Goal: Information Seeking & Learning: Learn about a topic

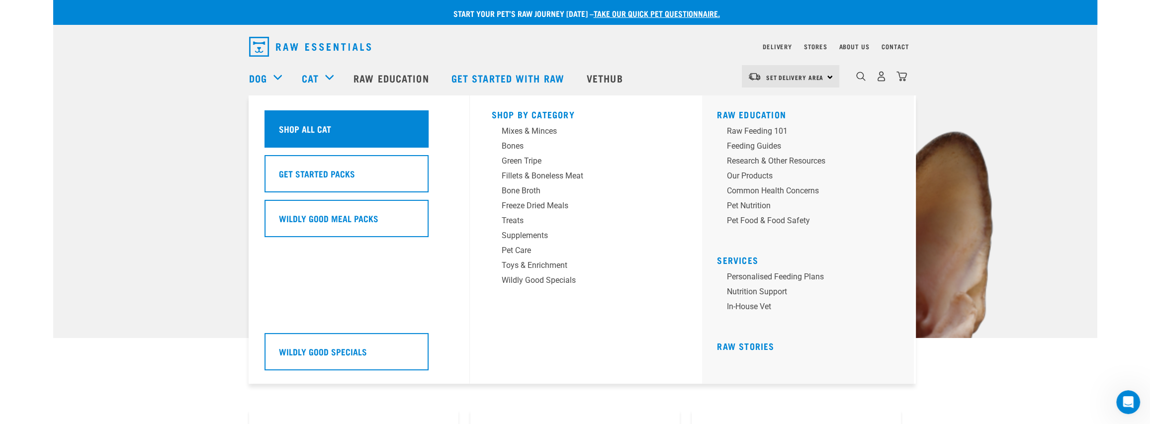
click at [328, 131] on h5 "Shop All Cat" at bounding box center [305, 128] width 52 height 13
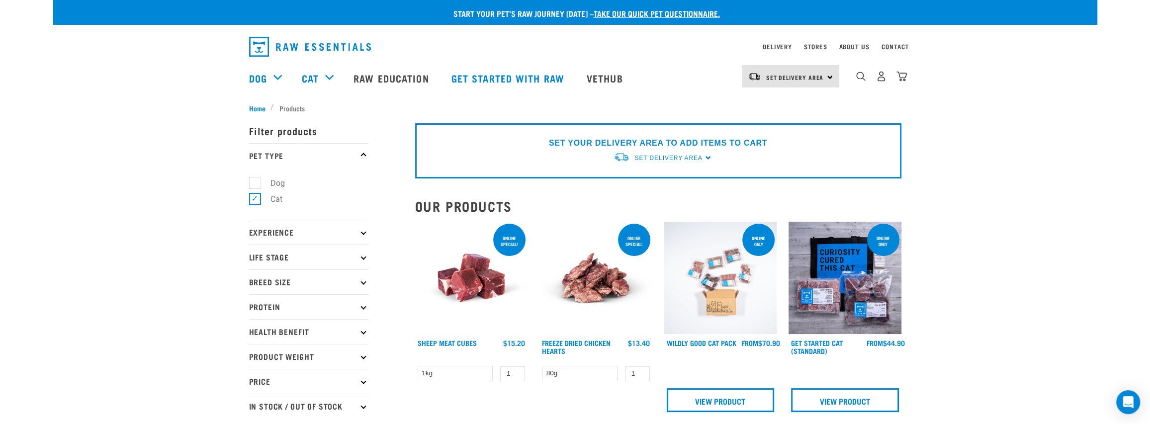
click at [273, 252] on p "Life Stage" at bounding box center [308, 257] width 119 height 25
click at [343, 258] on p "Life Stage" at bounding box center [308, 257] width 119 height 25
click at [398, 78] on link "Raw Education" at bounding box center [391, 78] width 97 height 40
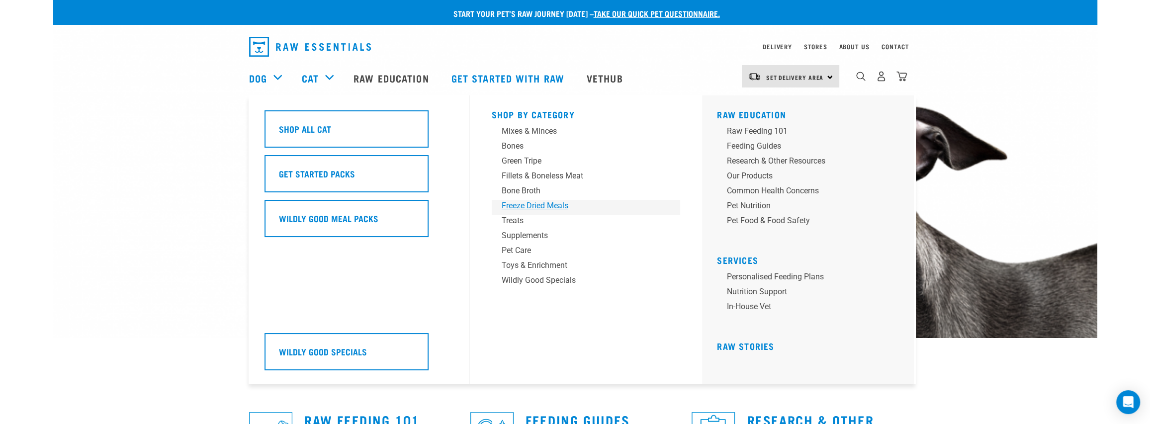
click at [549, 200] on div "Freeze Dried Meals" at bounding box center [578, 206] width 155 height 12
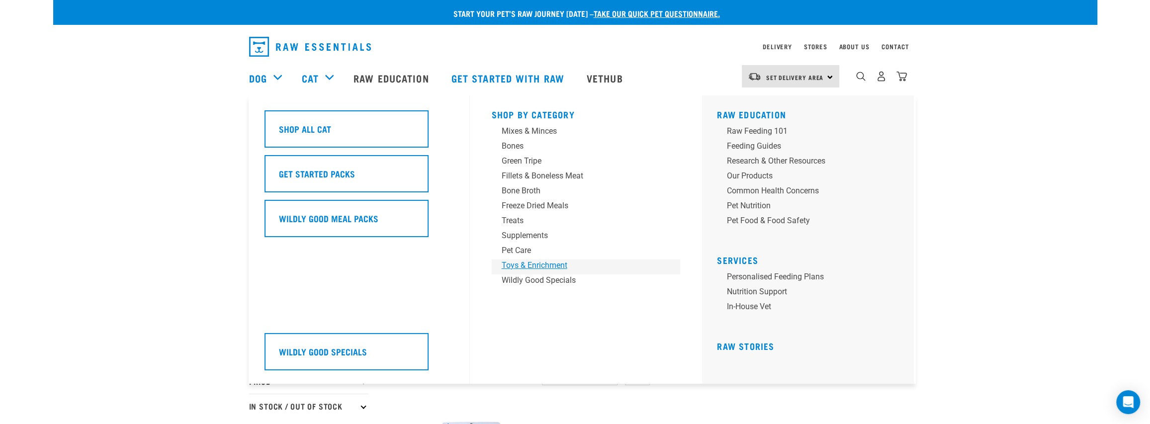
click at [540, 265] on div "Toys & Enrichment" at bounding box center [578, 265] width 155 height 12
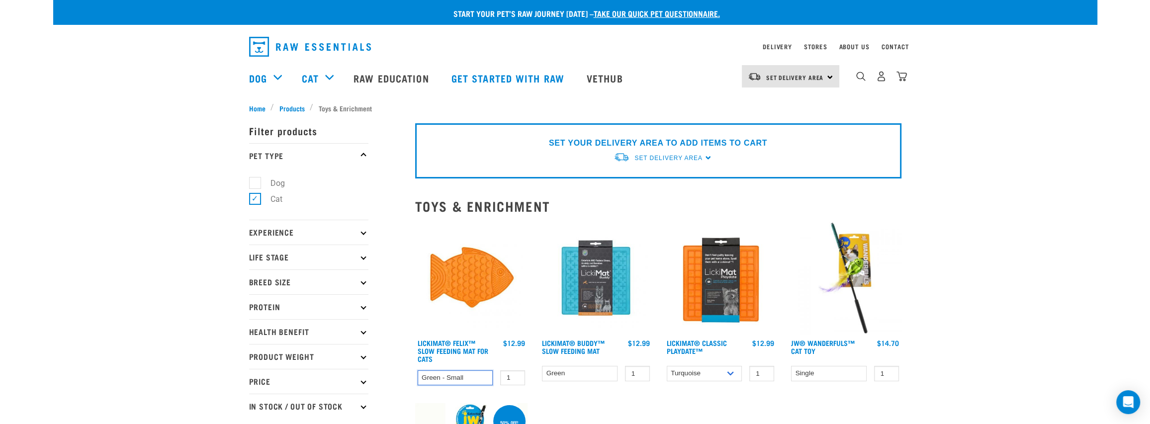
click at [467, 376] on select "Green - Small" at bounding box center [455, 377] width 76 height 15
click at [464, 377] on select "Green - Small" at bounding box center [455, 377] width 76 height 15
click at [484, 291] on img at bounding box center [471, 278] width 113 height 113
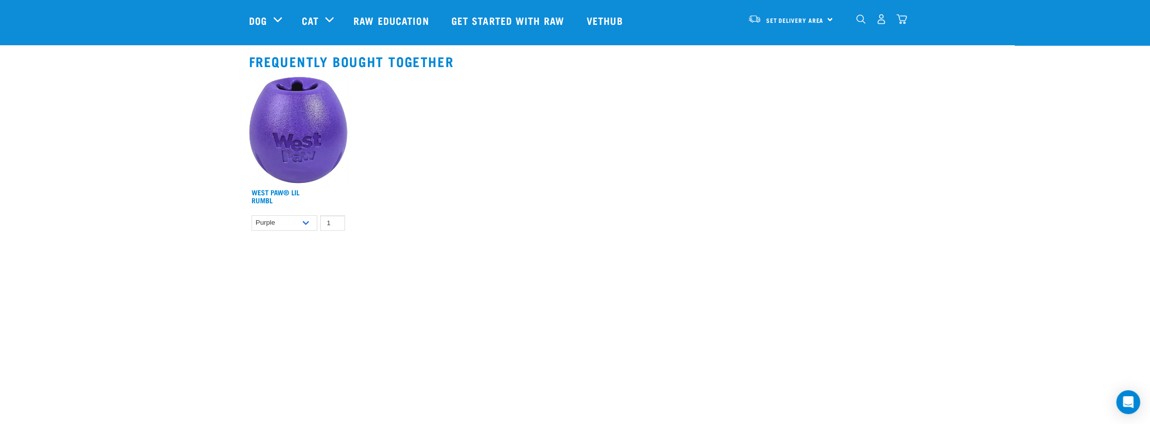
scroll to position [828, 0]
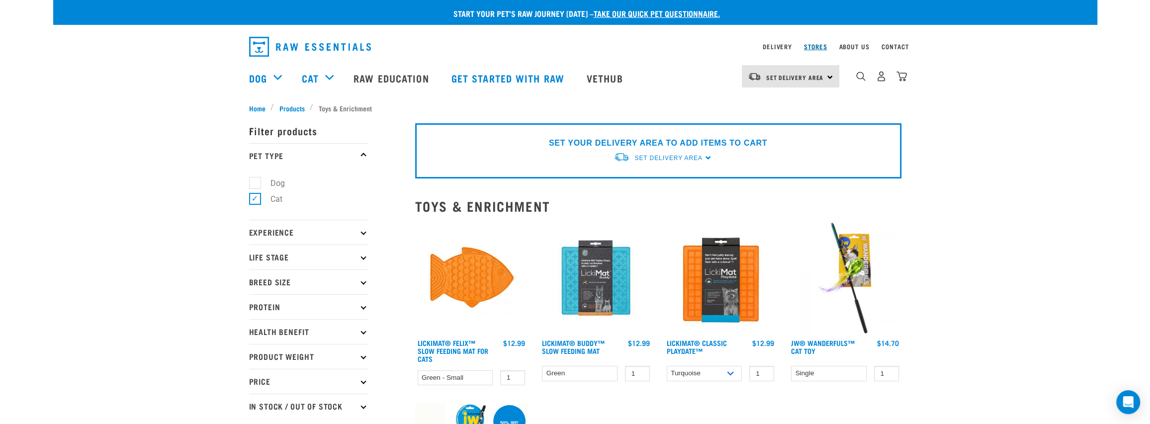
click at [810, 48] on link "Stores" at bounding box center [815, 46] width 23 height 3
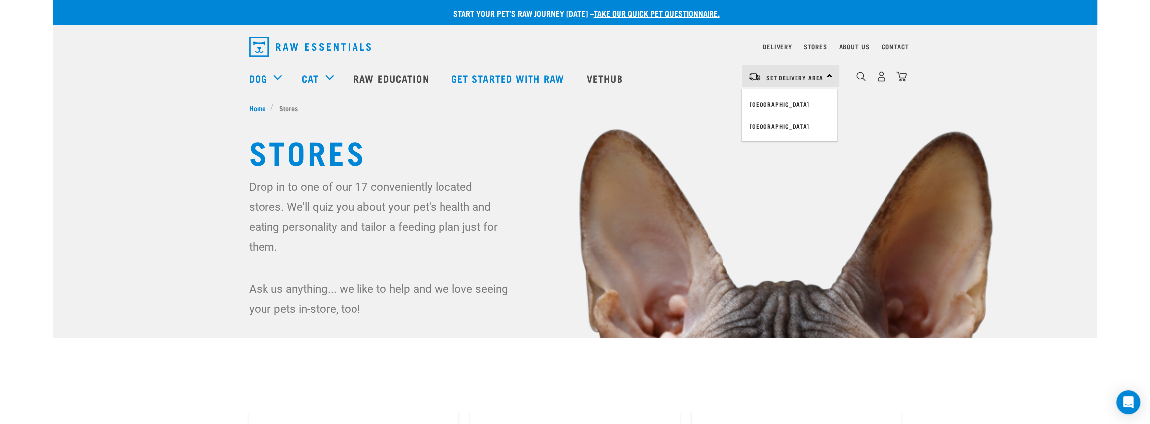
click at [61, 282] on img at bounding box center [575, 313] width 1044 height 626
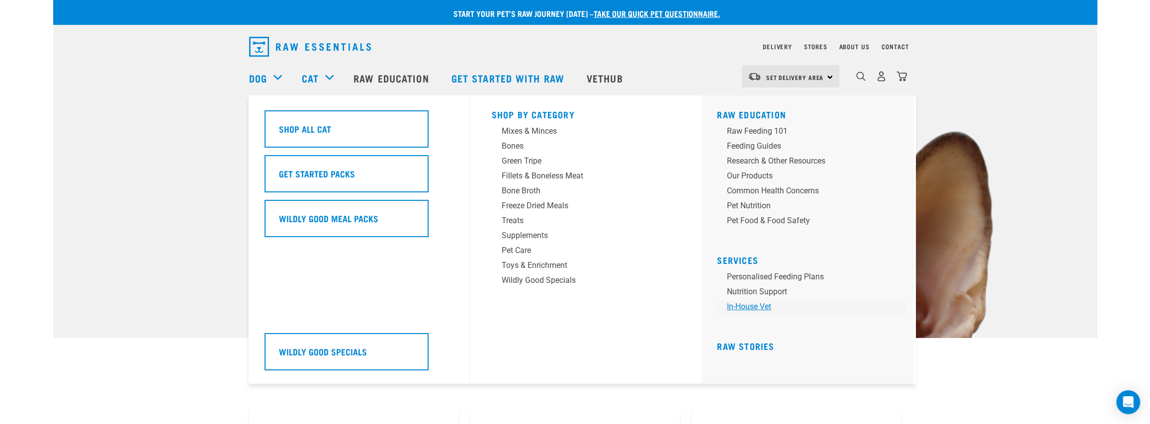
click at [752, 301] on link "In-house vet" at bounding box center [811, 308] width 189 height 15
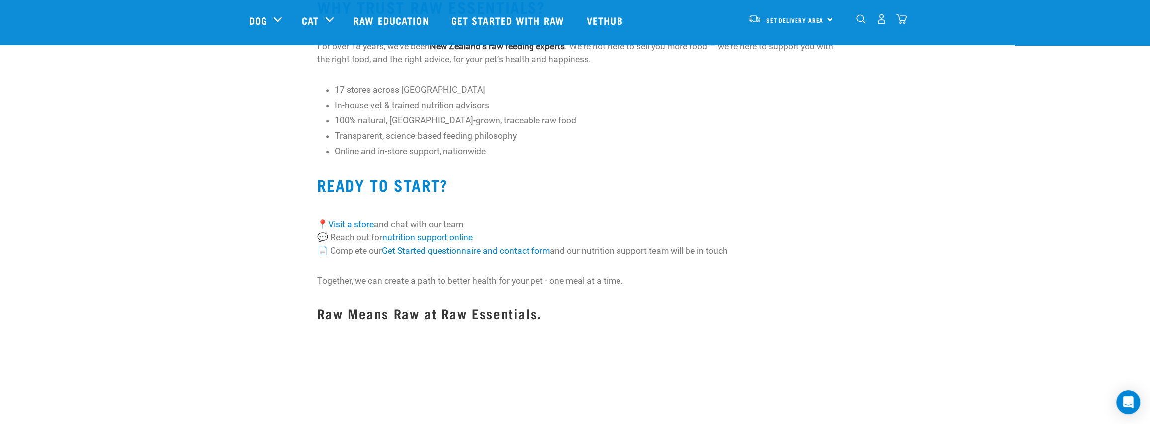
scroll to position [828, 0]
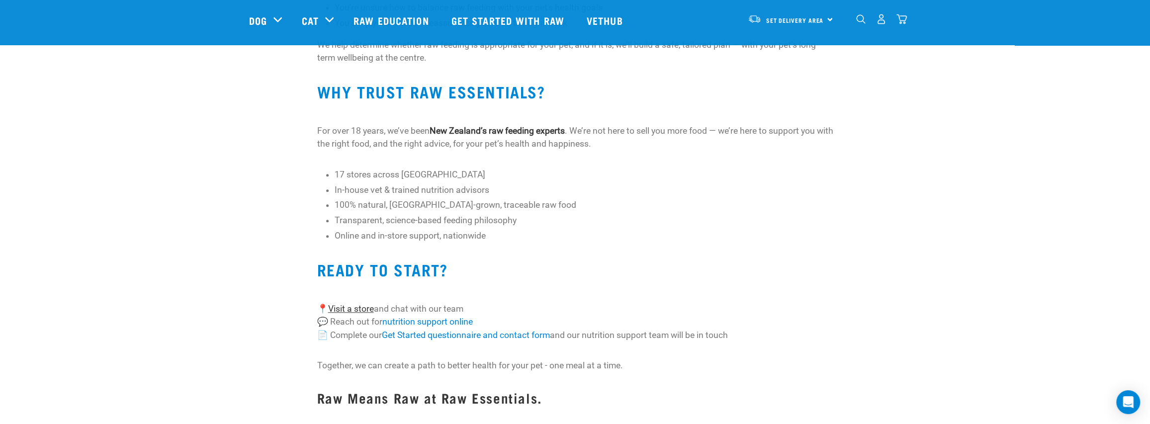
click at [361, 306] on link "Visit a store" at bounding box center [351, 309] width 46 height 10
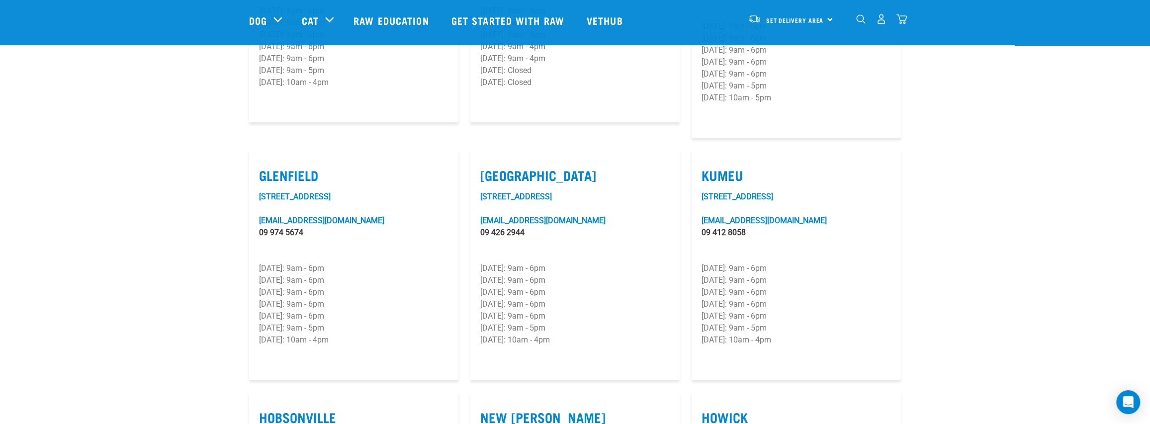
scroll to position [497, 0]
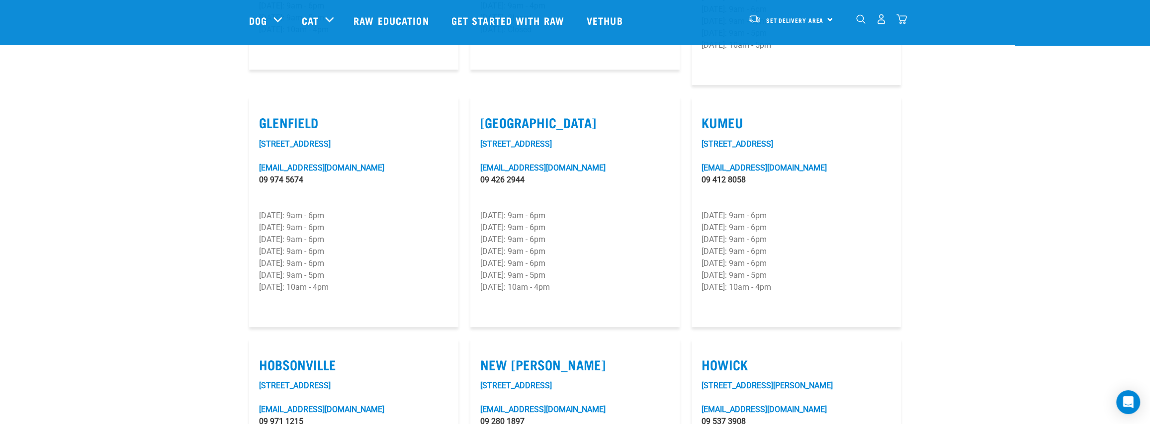
click at [9, 2] on nav "Set Delivery Area North Island South Island Dog Shop All Dog Cat" at bounding box center [575, 20] width 1150 height 40
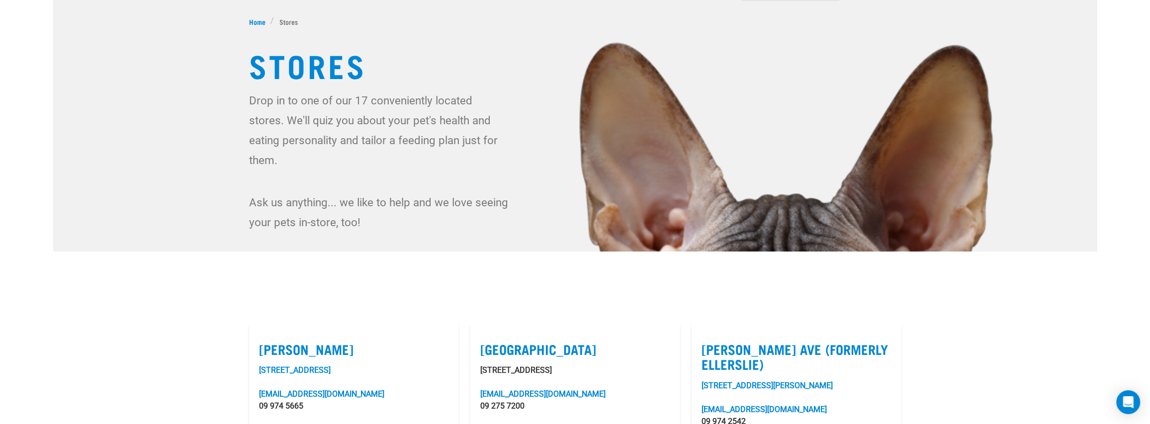
scroll to position [0, 0]
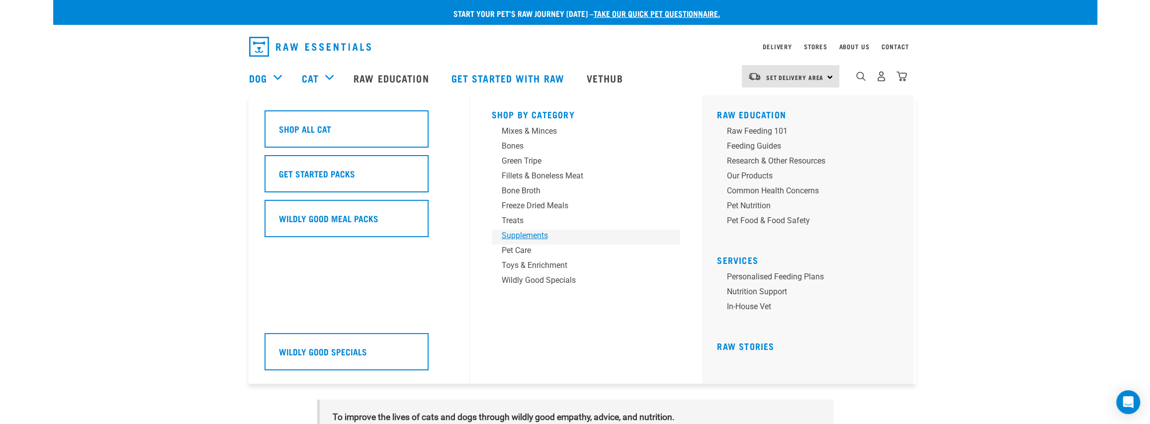
click at [520, 235] on div "Supplements" at bounding box center [578, 236] width 155 height 12
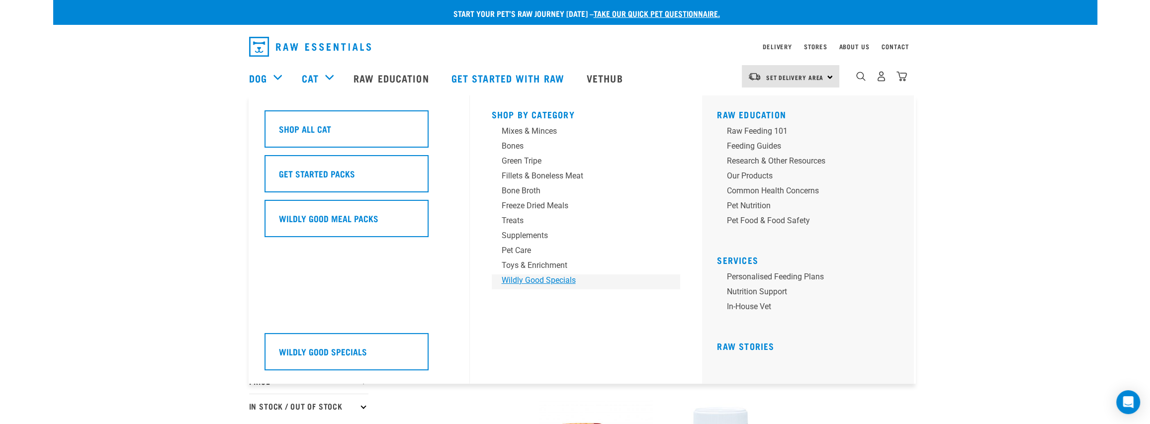
click at [529, 279] on div "Wildly Good Specials" at bounding box center [578, 280] width 155 height 12
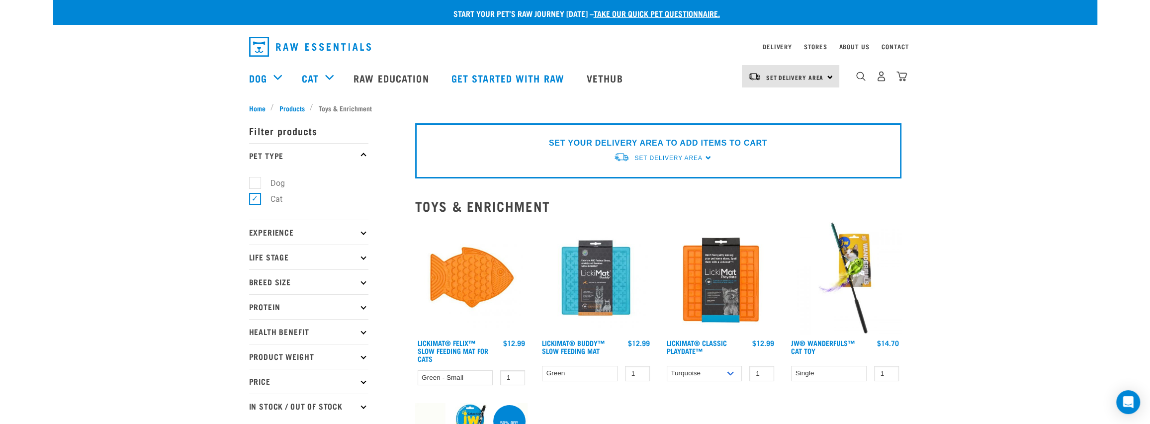
click at [590, 283] on img at bounding box center [595, 278] width 113 height 113
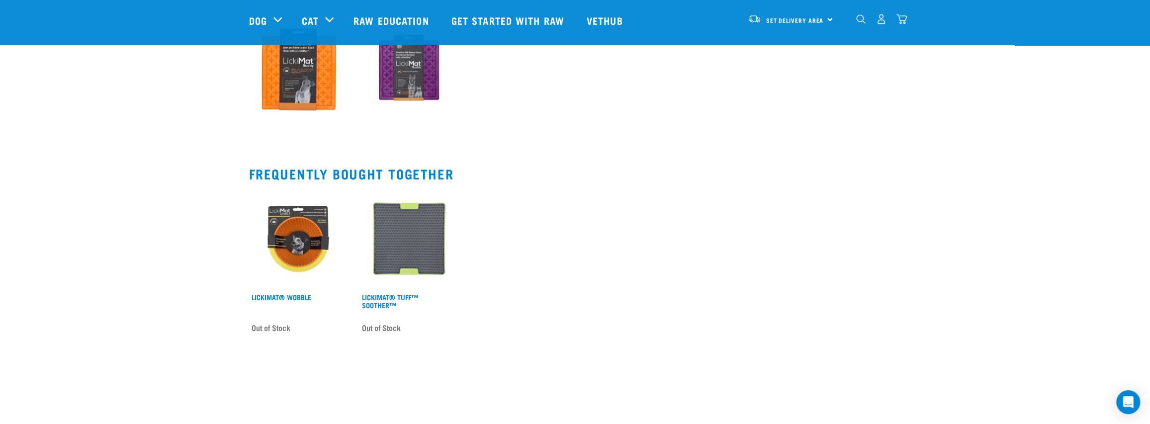
scroll to position [497, 0]
click at [408, 255] on img at bounding box center [408, 238] width 99 height 99
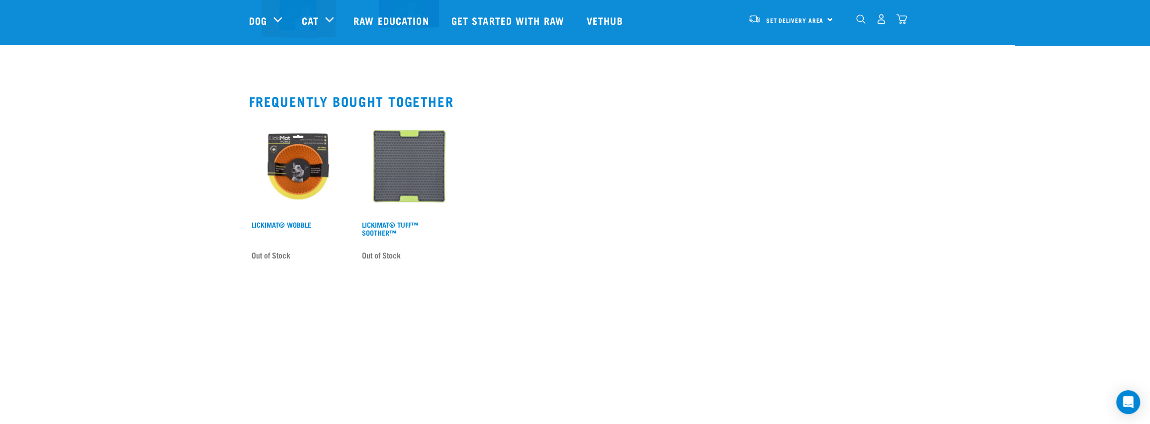
scroll to position [828, 0]
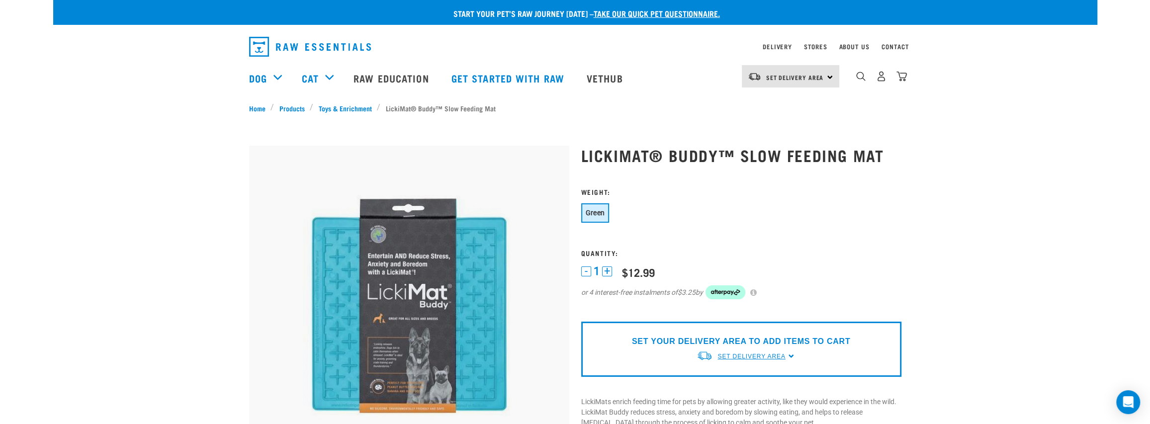
click at [738, 356] on span "Set Delivery Area" at bounding box center [751, 356] width 68 height 7
click at [722, 380] on link "[GEOGRAPHIC_DATA]" at bounding box center [745, 379] width 99 height 16
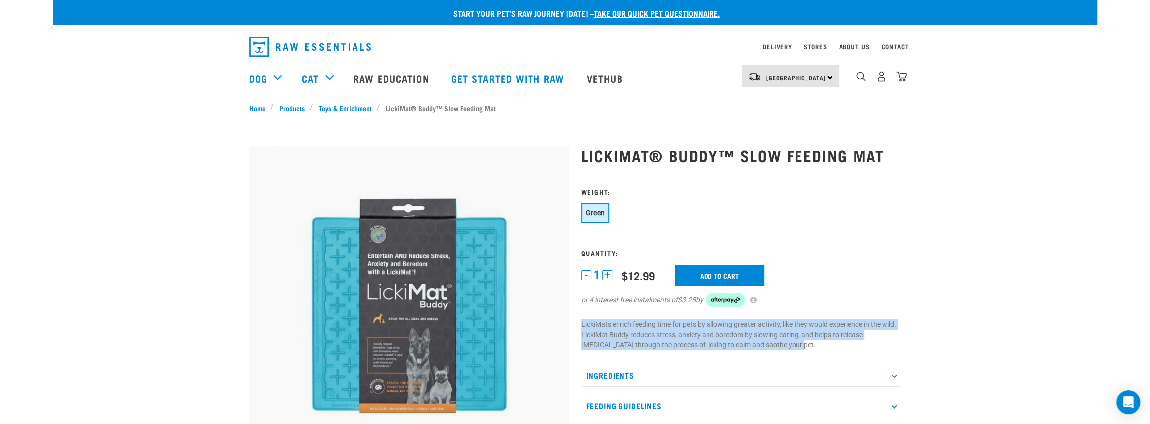
drag, startPoint x: 580, startPoint y: 321, endPoint x: 770, endPoint y: 345, distance: 191.5
click at [770, 345] on div "LickiMat® Buddy™ Slow Feeding Mat 1 -" at bounding box center [741, 413] width 332 height 562
click at [652, 338] on p "LickiMats enrich feeding time for pets by allowing greater activity, like they …" at bounding box center [741, 334] width 320 height 31
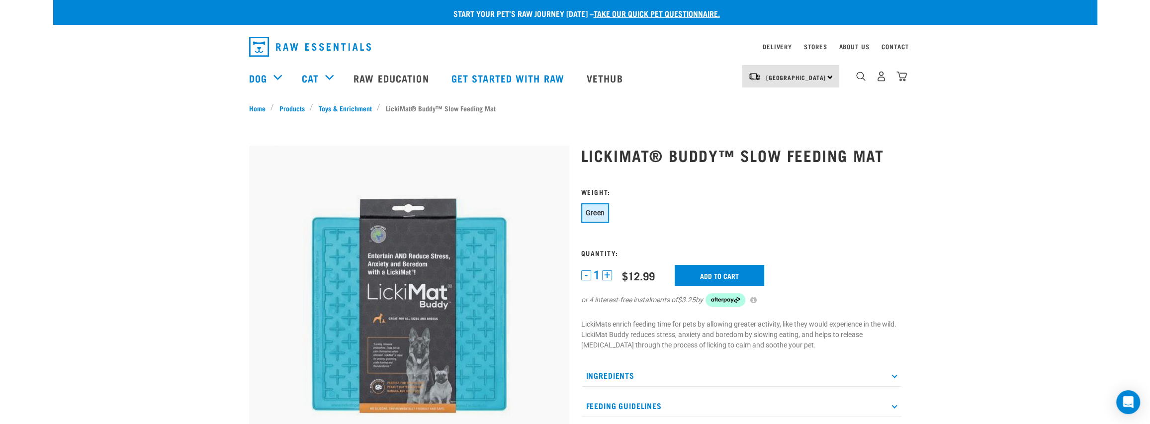
click at [636, 375] on p "Ingredients" at bounding box center [741, 375] width 320 height 22
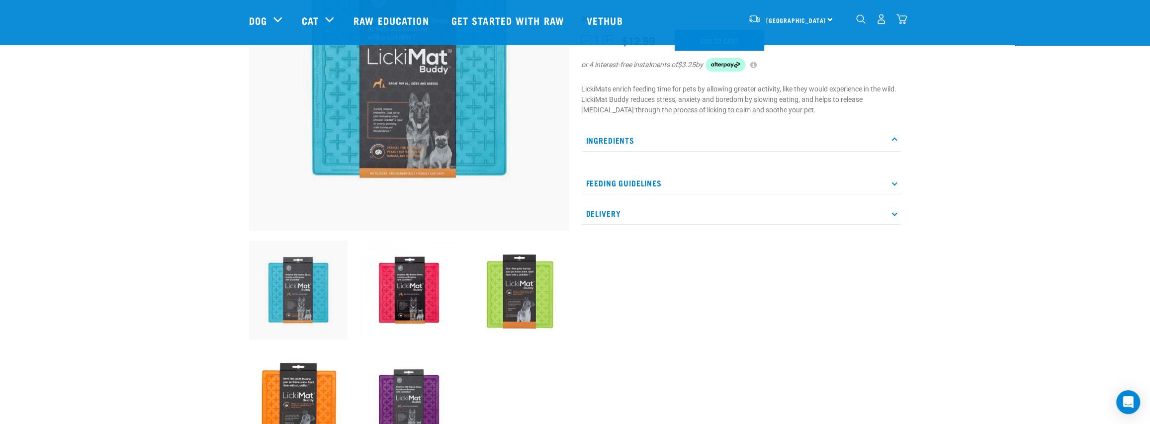
scroll to position [166, 0]
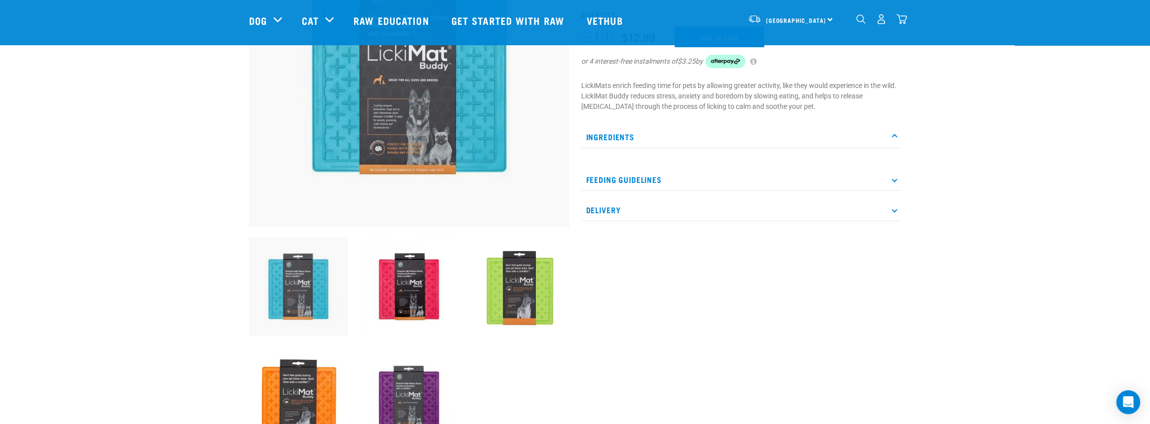
click at [603, 180] on p "Feeding Guidelines" at bounding box center [741, 179] width 320 height 22
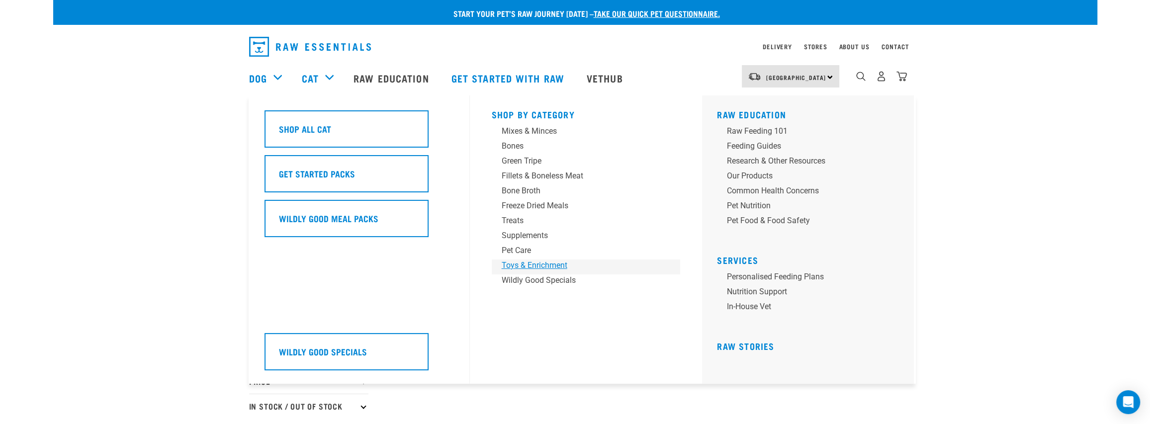
click at [547, 263] on div "Toys & Enrichment" at bounding box center [578, 265] width 155 height 12
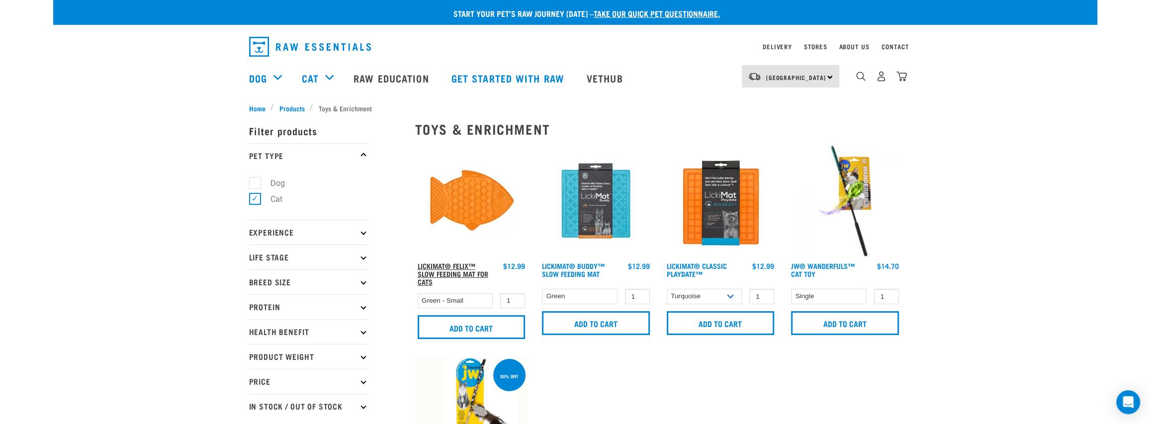
click at [450, 265] on link "LickiMat® Felix™ Slow Feeding Mat For Cats" at bounding box center [452, 273] width 71 height 19
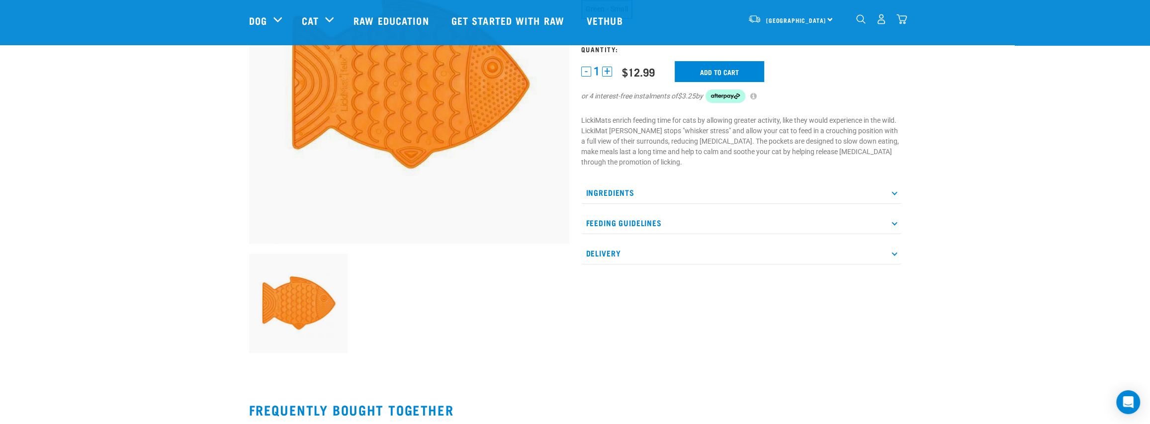
scroll to position [166, 0]
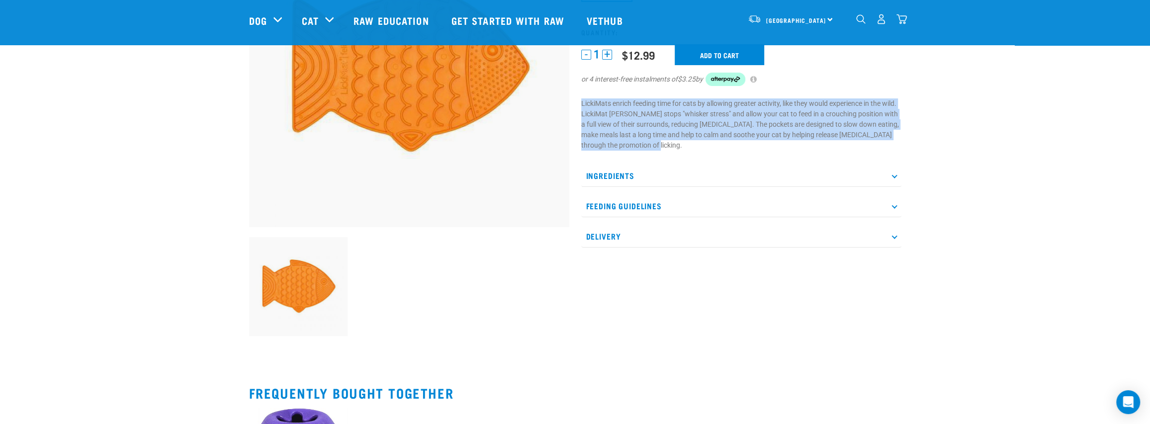
drag, startPoint x: 577, startPoint y: 101, endPoint x: 648, endPoint y: 148, distance: 85.5
click at [648, 148] on div "LickiMat® Felix™ Slow Feeding Mat For Cats" at bounding box center [741, 119] width 332 height 450
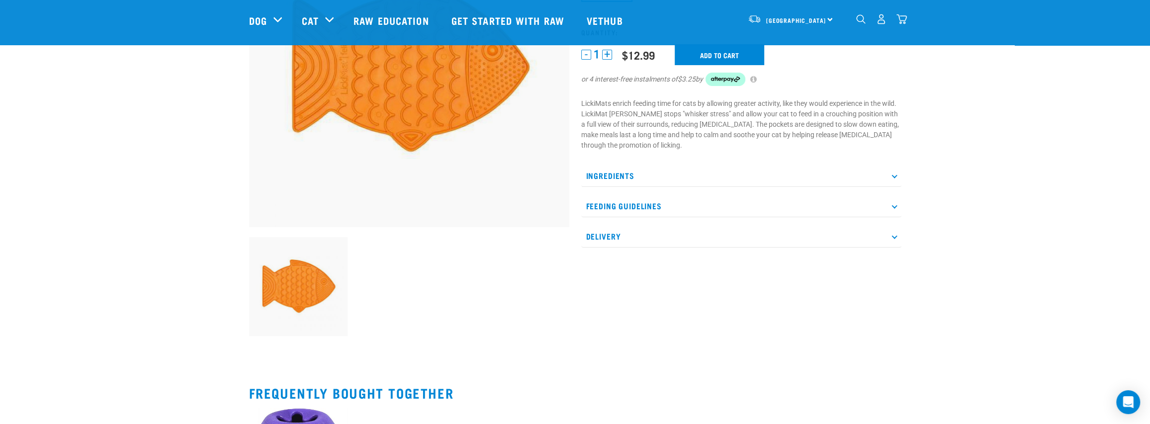
click at [584, 294] on div "LickiMat® Felix™ Slow Feeding Mat For Cats" at bounding box center [741, 119] width 332 height 450
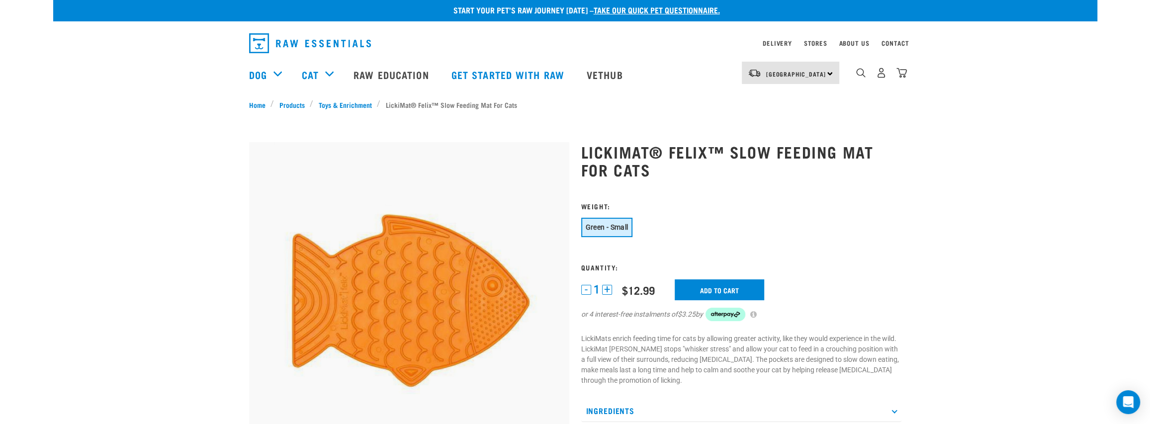
scroll to position [0, 0]
